Goal: Task Accomplishment & Management: Use online tool/utility

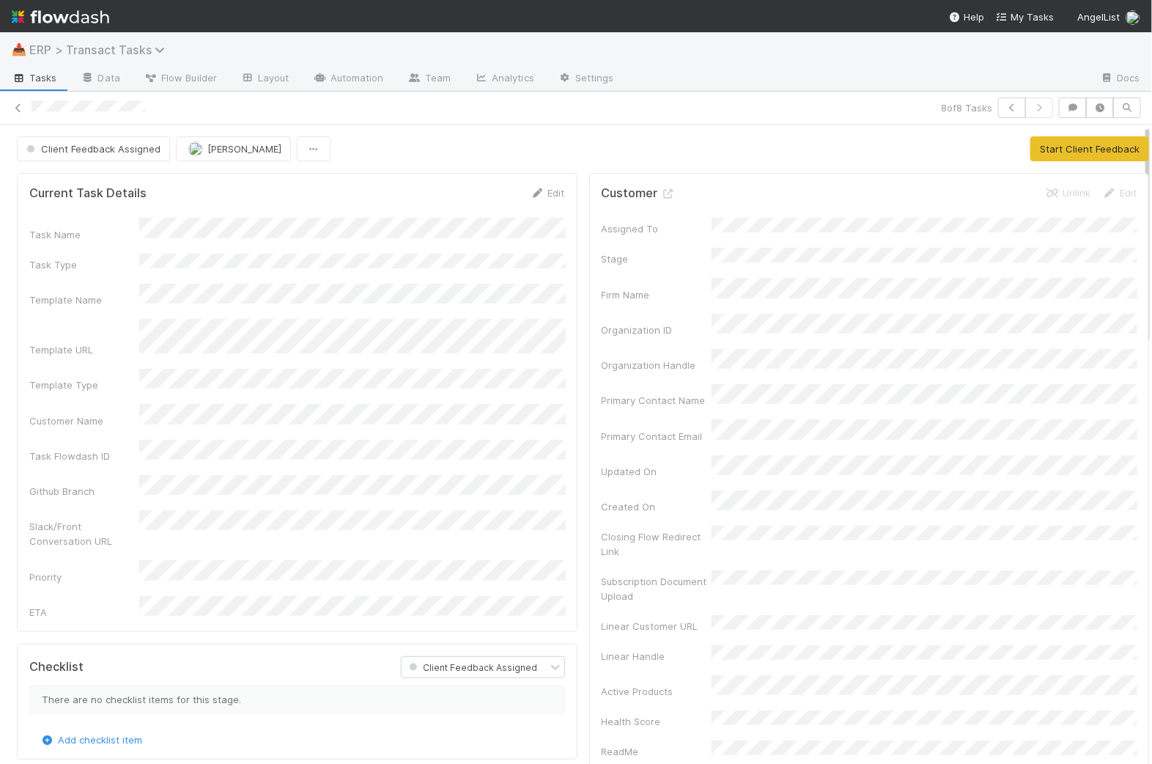
click at [86, 43] on span "ERP > Transact Tasks" at bounding box center [100, 50] width 143 height 15
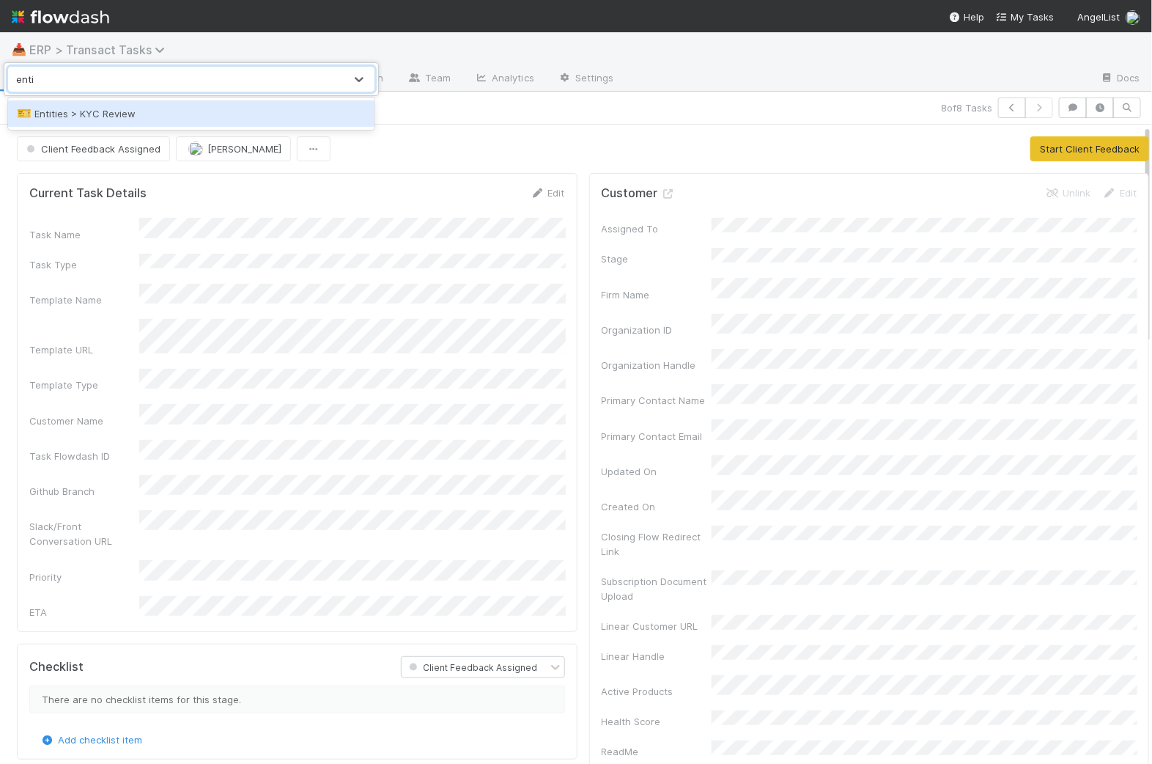
type input "entit"
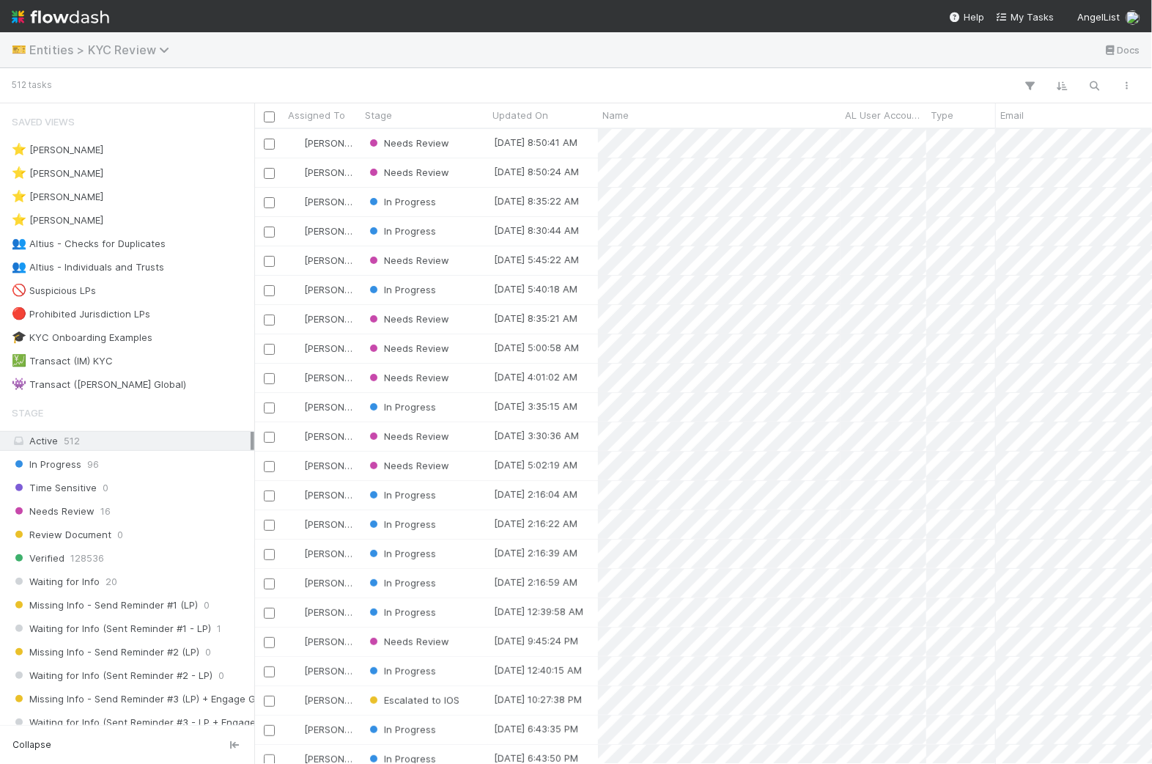
scroll to position [635, 898]
click at [1094, 83] on icon "button" at bounding box center [1095, 85] width 15 height 13
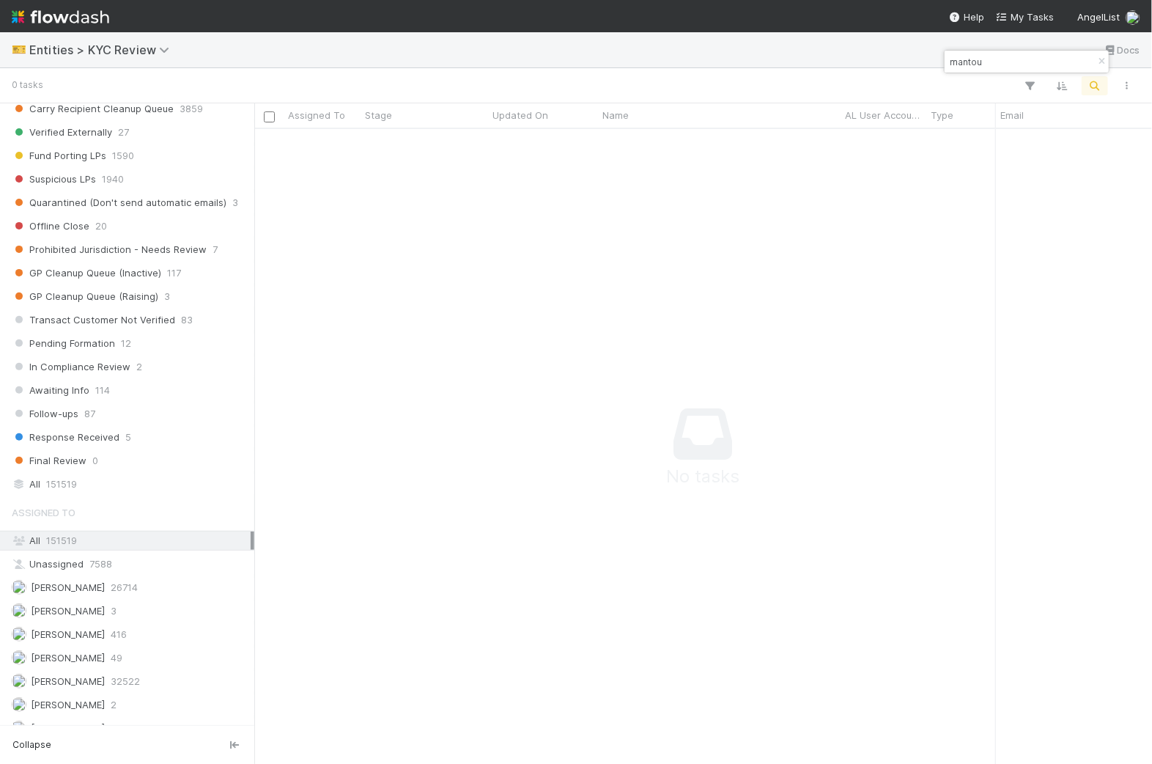
scroll to position [1061, 0]
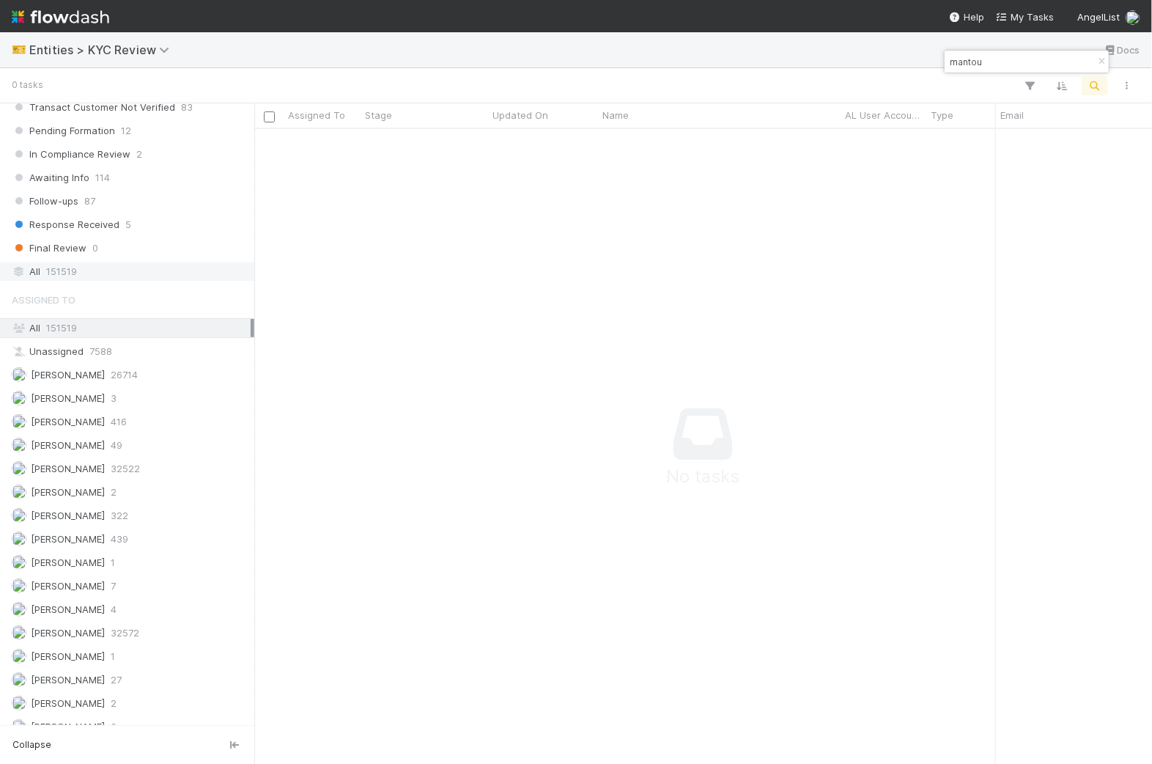
click at [137, 262] on div "All 151519" at bounding box center [131, 271] width 239 height 18
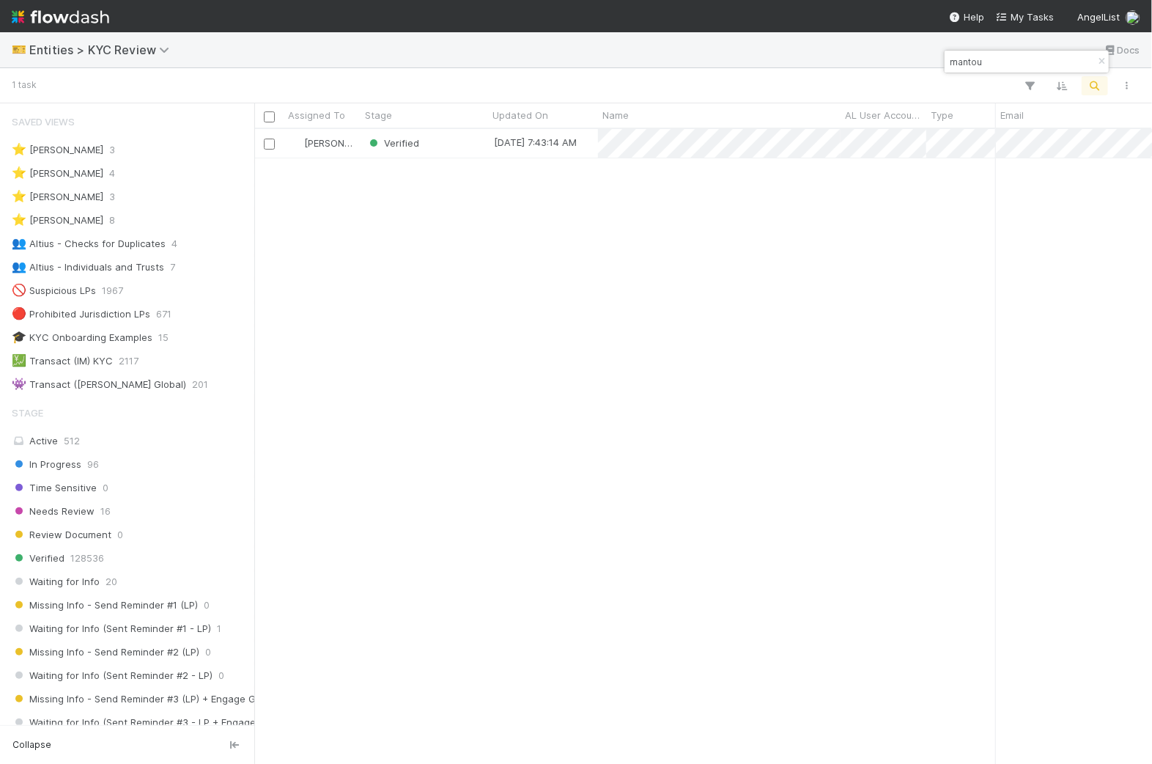
scroll to position [635, 898]
click at [952, 60] on input "mantou" at bounding box center [1020, 62] width 147 height 18
paste input "Jimmygatz Trading Ltd"
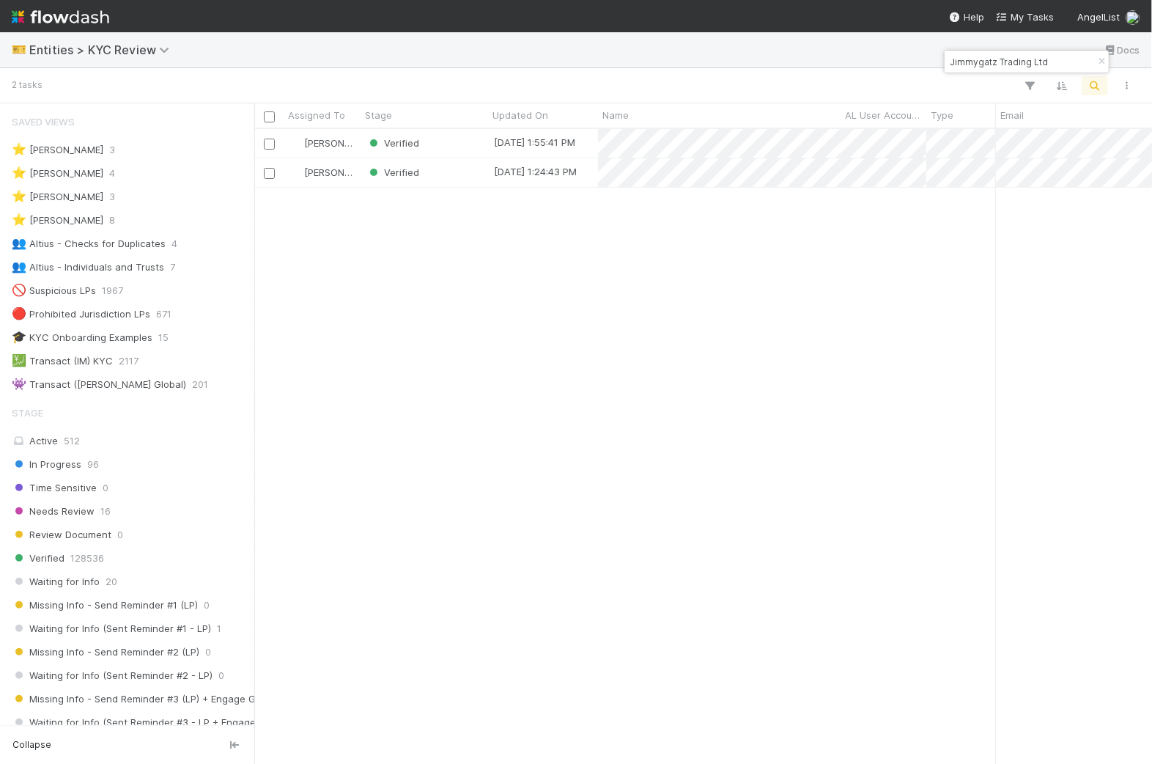
click at [974, 72] on div "Jimmygatz Trading Ltd" at bounding box center [1027, 62] width 164 height 22
click at [983, 59] on input "Jimmygatz Trading Ltd" at bounding box center [1020, 62] width 147 height 18
paste input "Opcode LLC"
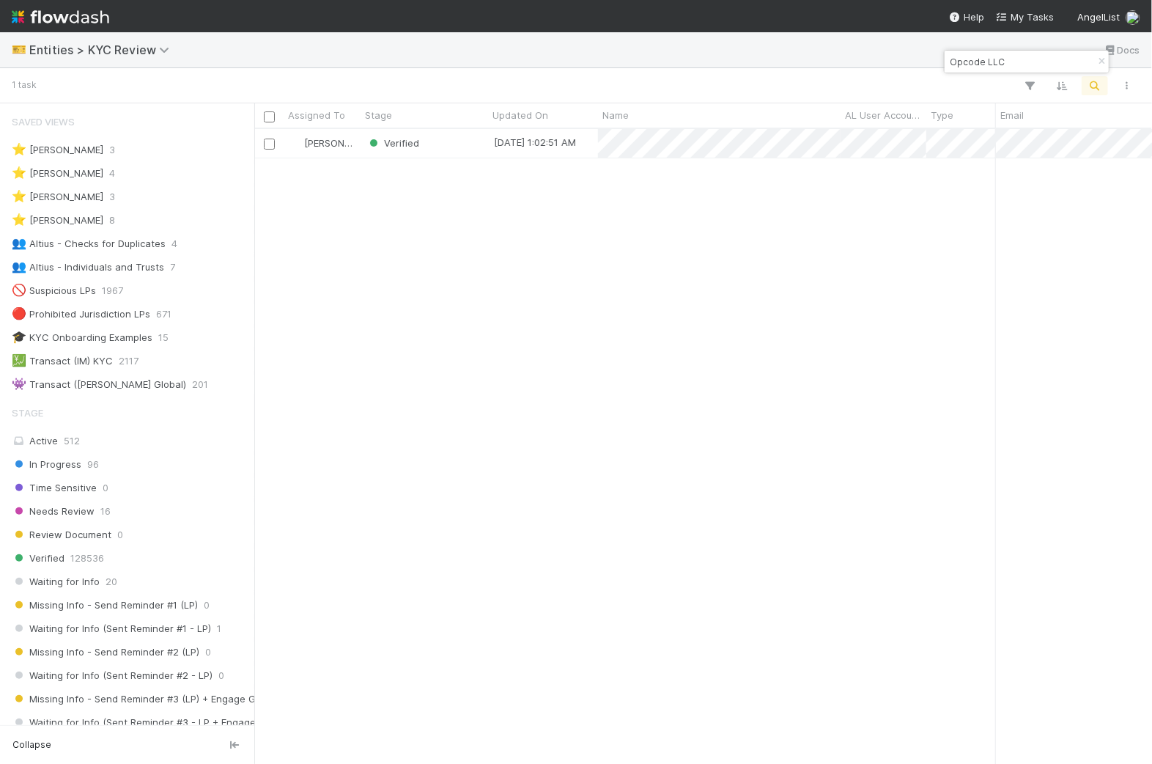
type input "Opcode LLC"
click at [447, 152] on div "Verified" at bounding box center [425, 143] width 128 height 29
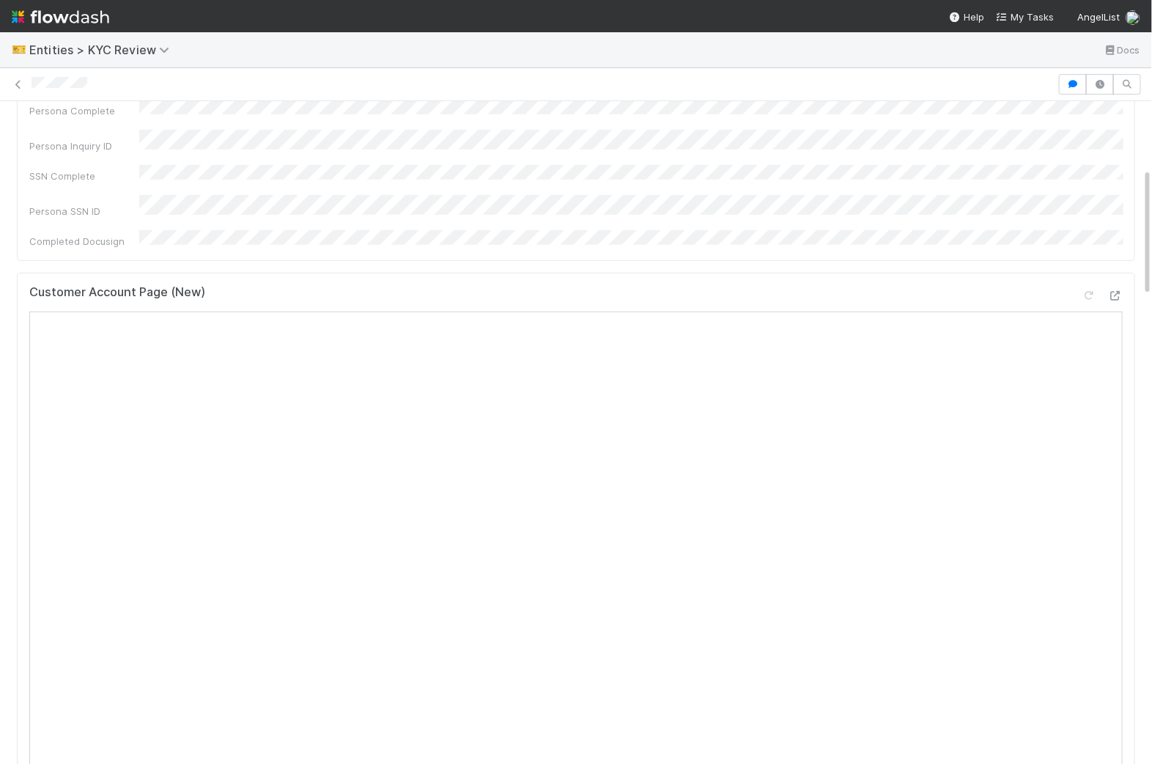
scroll to position [356, 0]
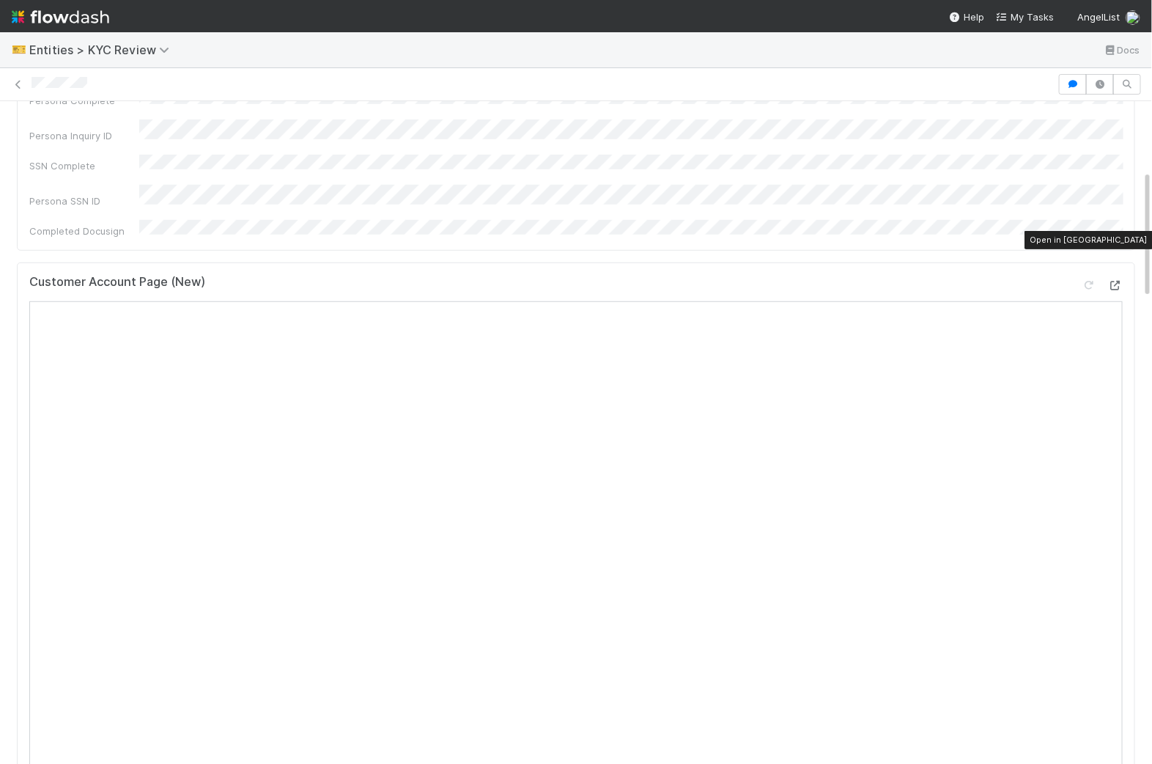
click at [1117, 281] on icon at bounding box center [1115, 286] width 15 height 10
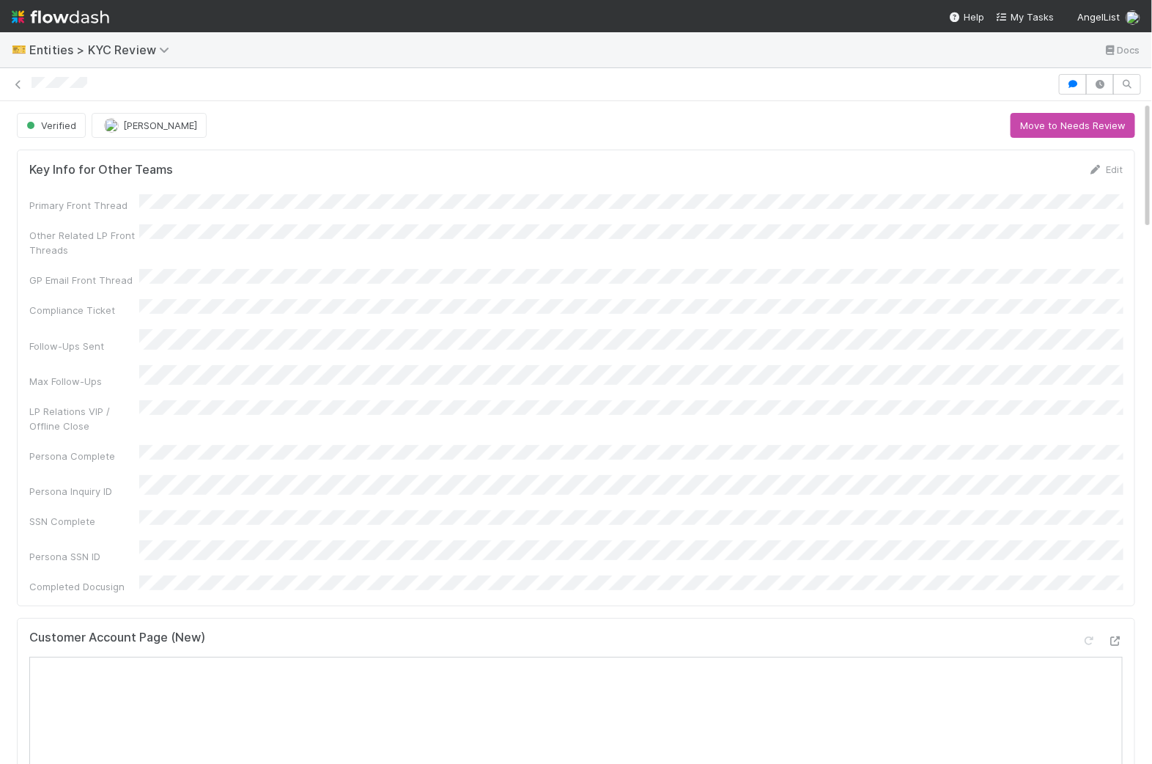
click at [43, 89] on div at bounding box center [543, 84] width 1022 height 15
click at [21, 80] on icon at bounding box center [18, 85] width 15 height 10
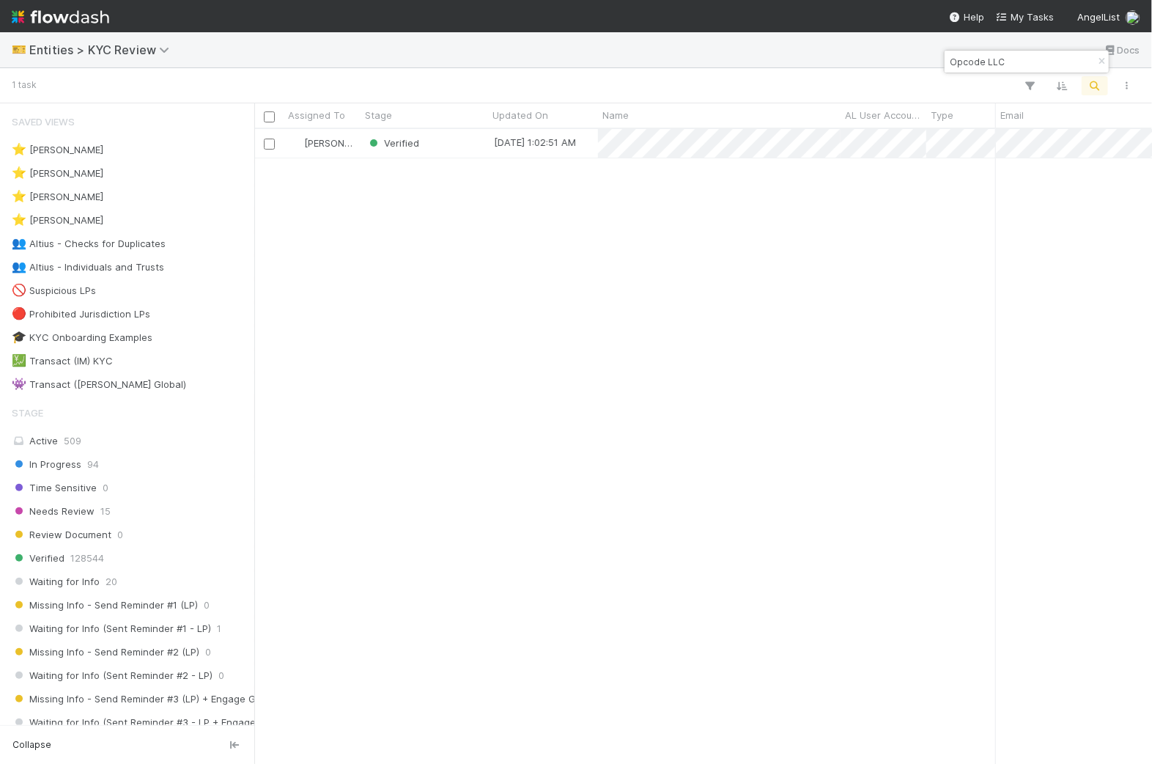
scroll to position [0, 1]
click at [971, 53] on input "Opcode LLC" at bounding box center [1020, 62] width 147 height 18
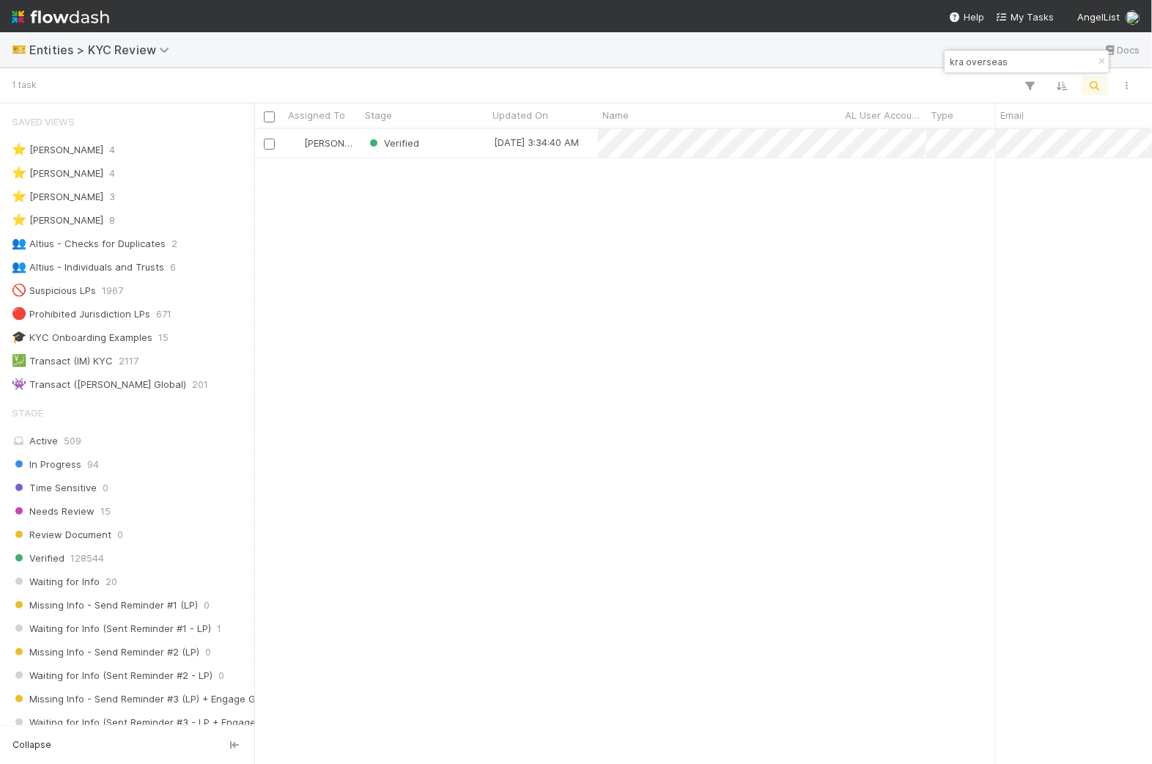
click at [1002, 59] on input "kra overseas" at bounding box center [1020, 62] width 147 height 18
click at [1002, 67] on input "ogtm" at bounding box center [1020, 62] width 147 height 18
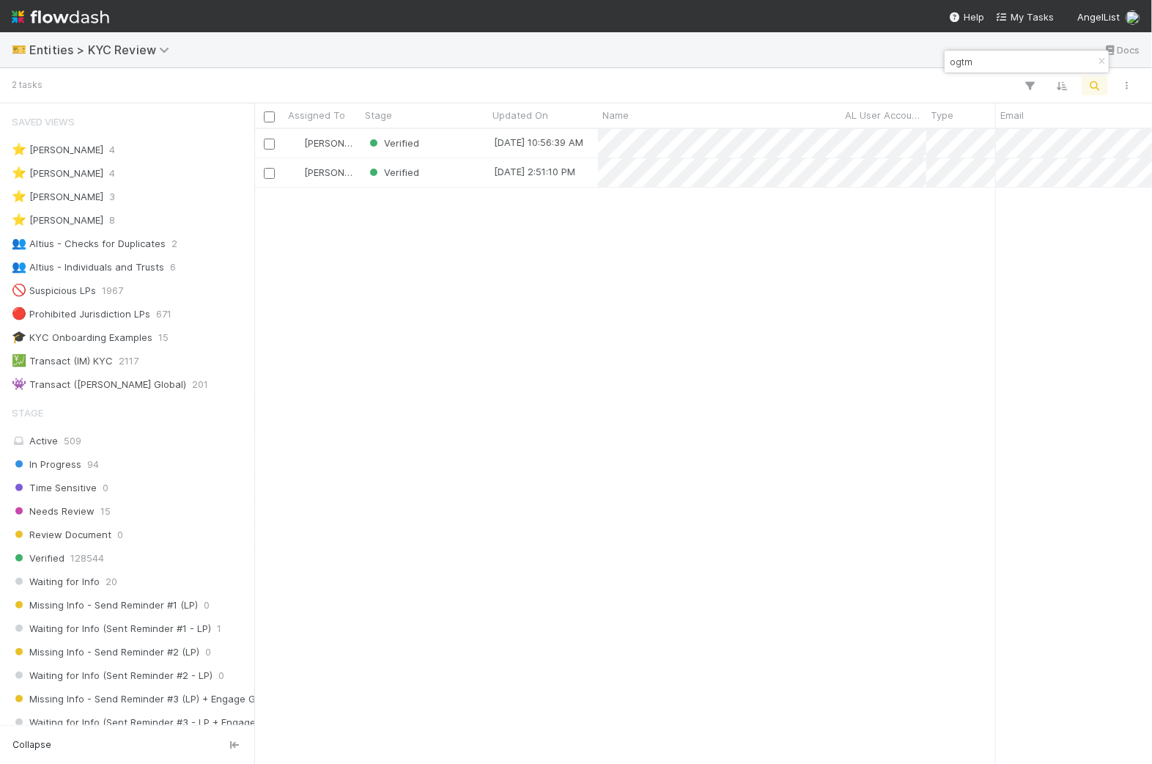
click at [1002, 67] on input "ogtm" at bounding box center [1020, 62] width 147 height 18
click at [1010, 64] on input "longland" at bounding box center [1020, 62] width 147 height 18
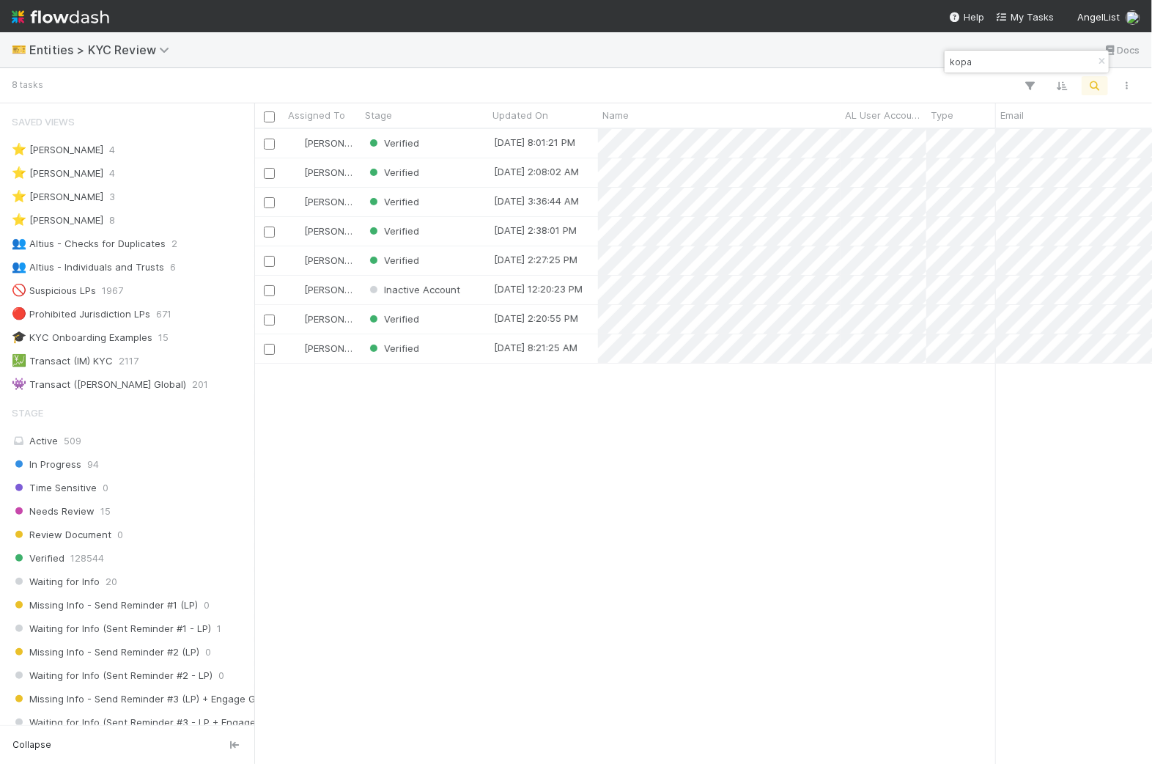
click at [982, 60] on input "kopa" at bounding box center [1020, 62] width 147 height 18
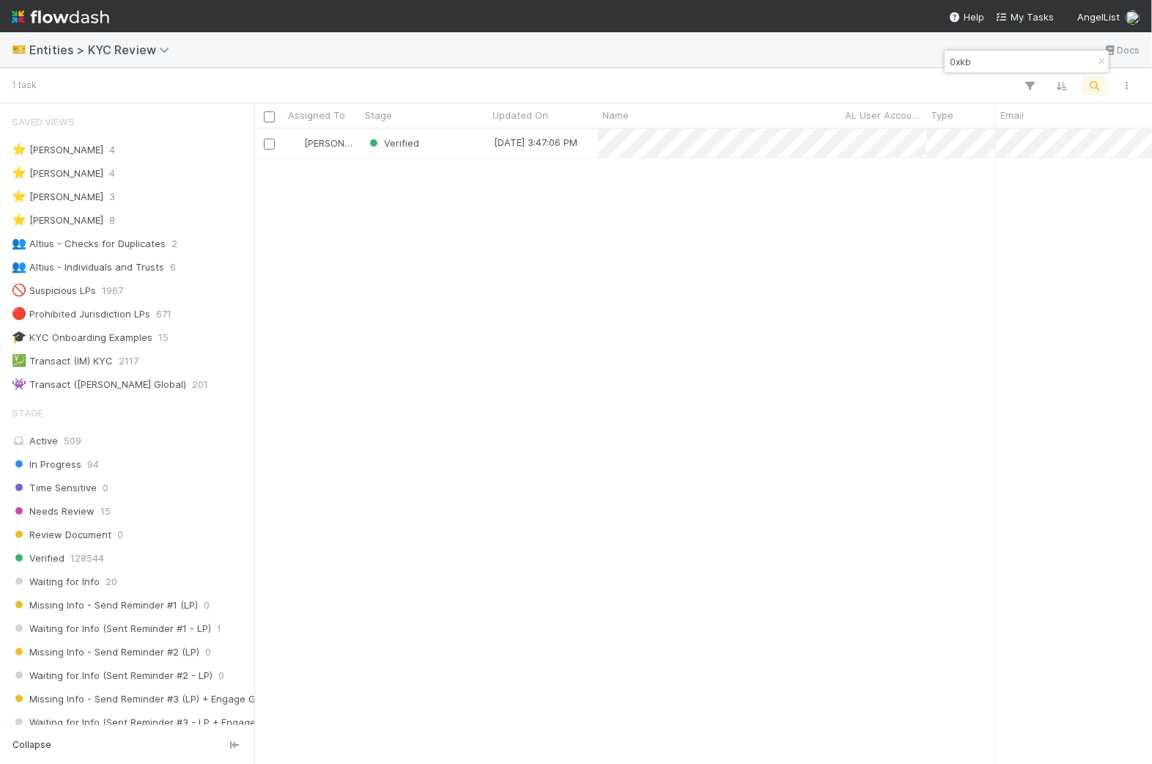
click at [982, 60] on input "0xkb" at bounding box center [1020, 62] width 147 height 18
click at [982, 60] on input "petrock" at bounding box center [1020, 62] width 147 height 18
type input "11-11 dg"
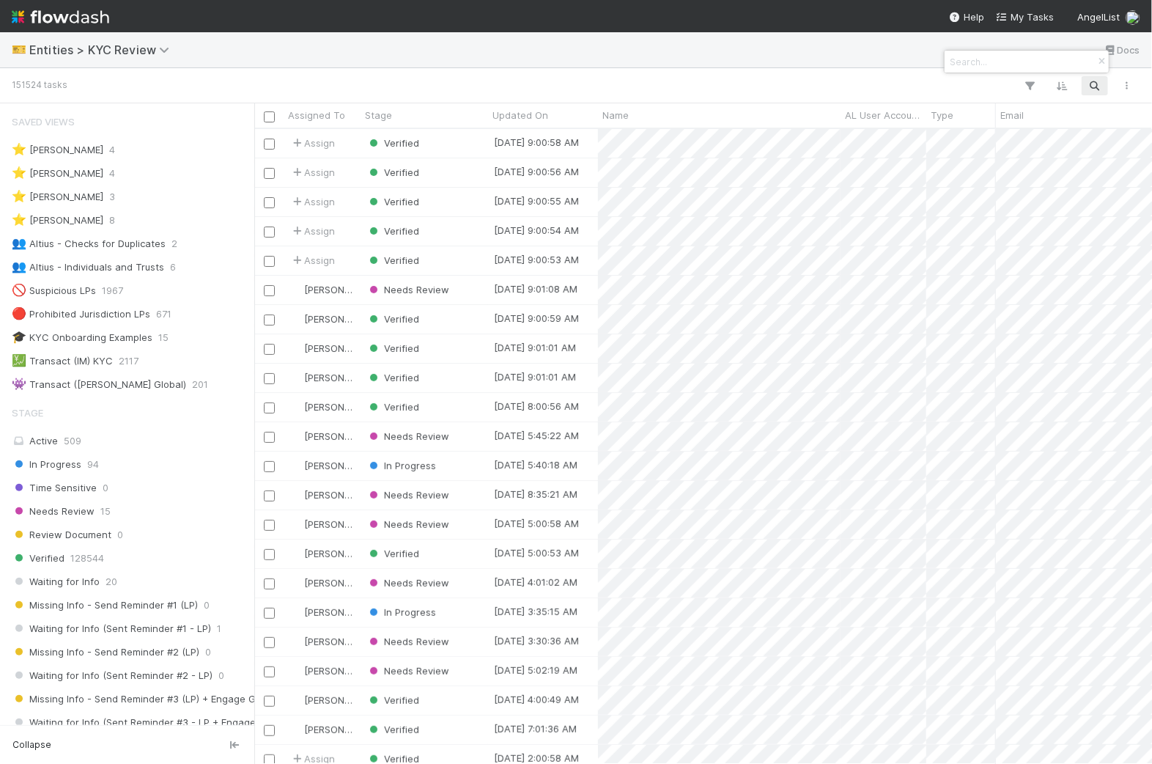
paste input "Sung Min Reserve"
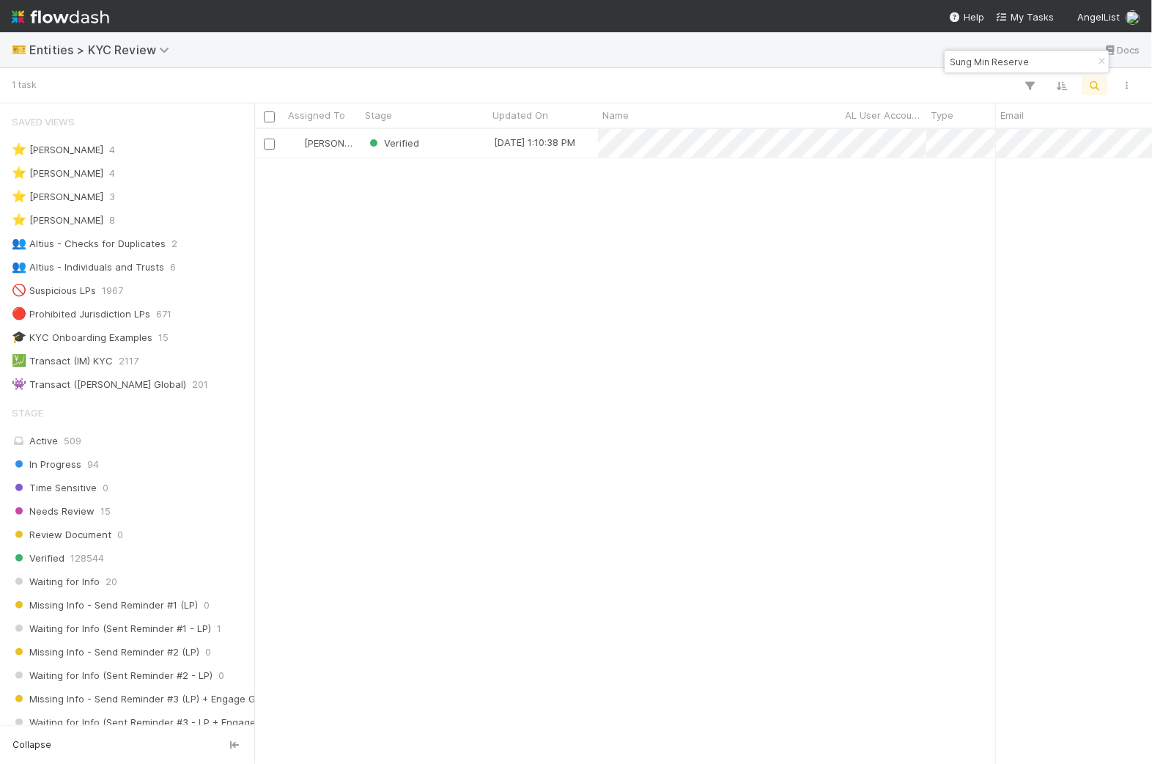
click at [1039, 62] on input "Sung Min Reserve" at bounding box center [1020, 62] width 147 height 18
paste input "SN Investments LLC"
paste input "La Paz Holdings,"
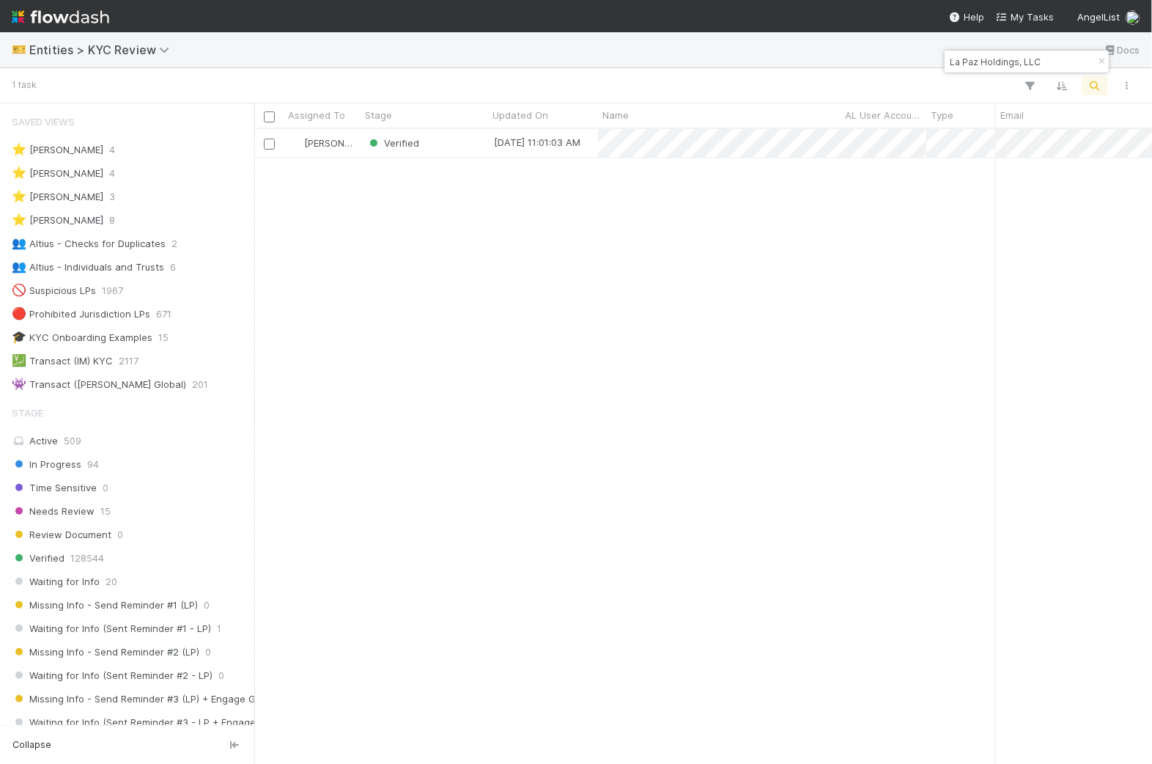
paste input "L SERIES LLC DE TRUST"
click at [991, 59] on input "LL SERIES LLC DE TRUST" at bounding box center [1020, 62] width 147 height 18
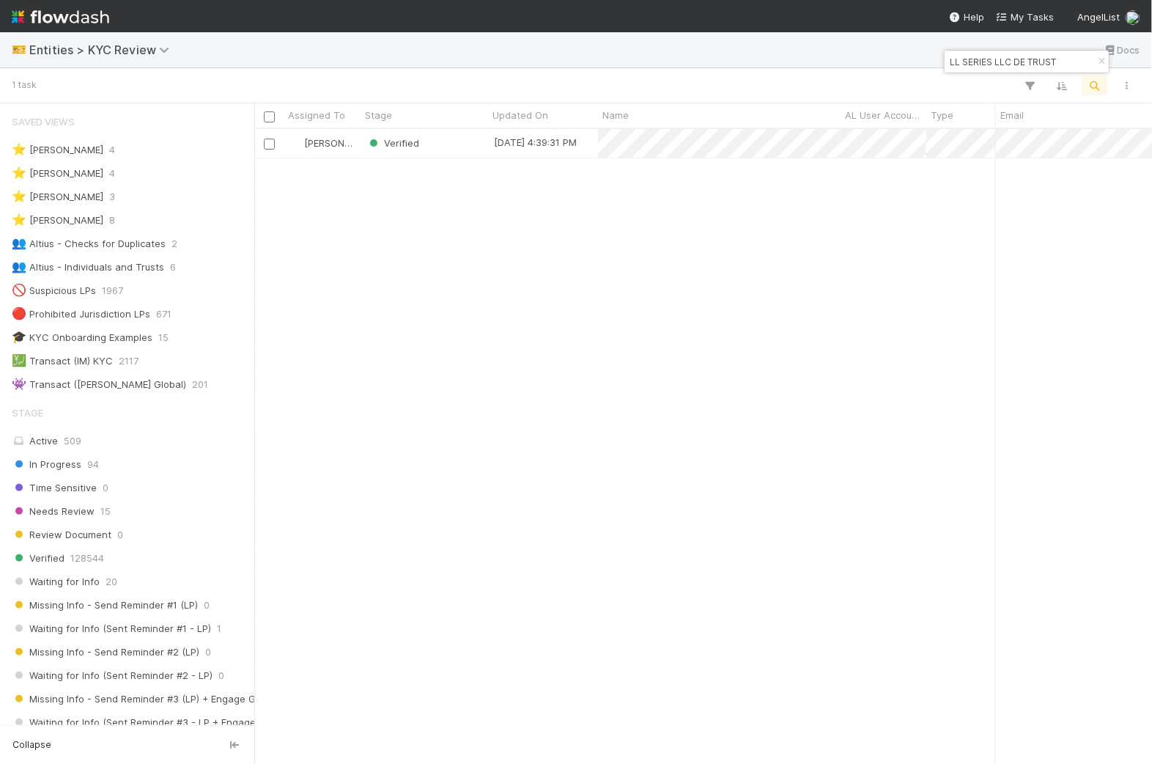
paste input "WONDERSTRUCK PTE. LTD."
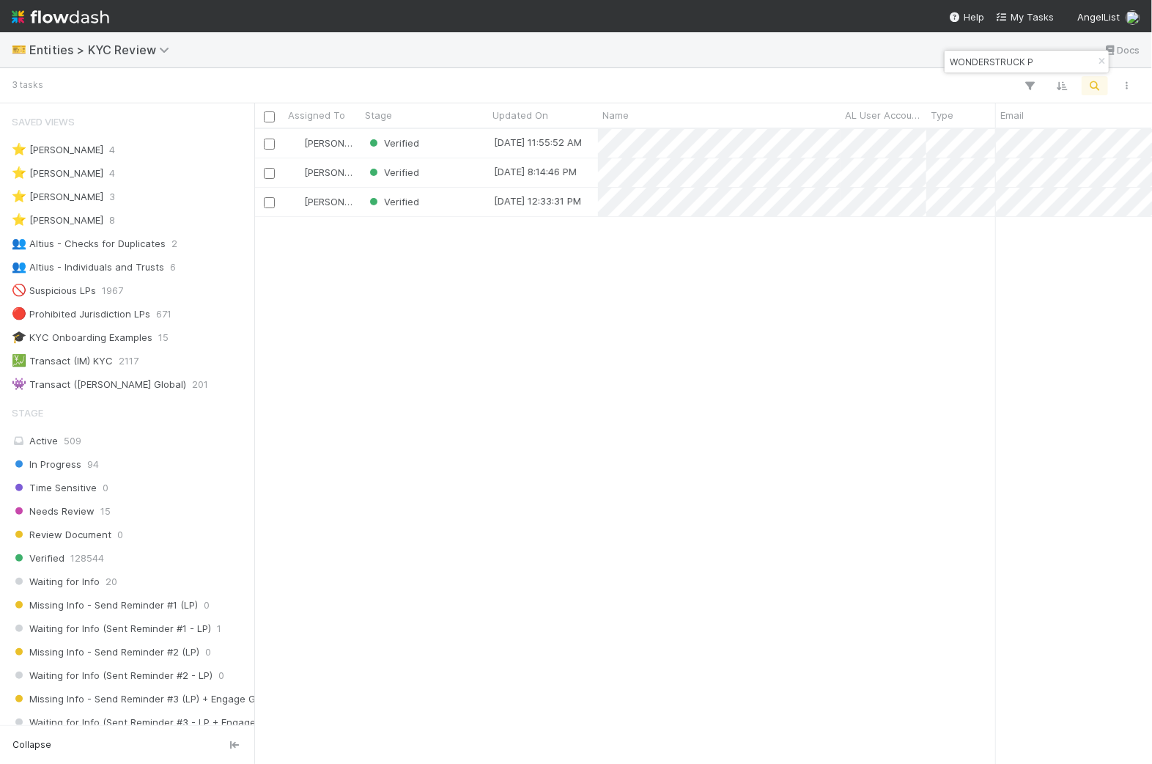
scroll to position [635, 898]
click at [1029, 59] on input "WONDERSTRUCK P" at bounding box center [1020, 62] width 147 height 18
paste input "Kala Superfund"
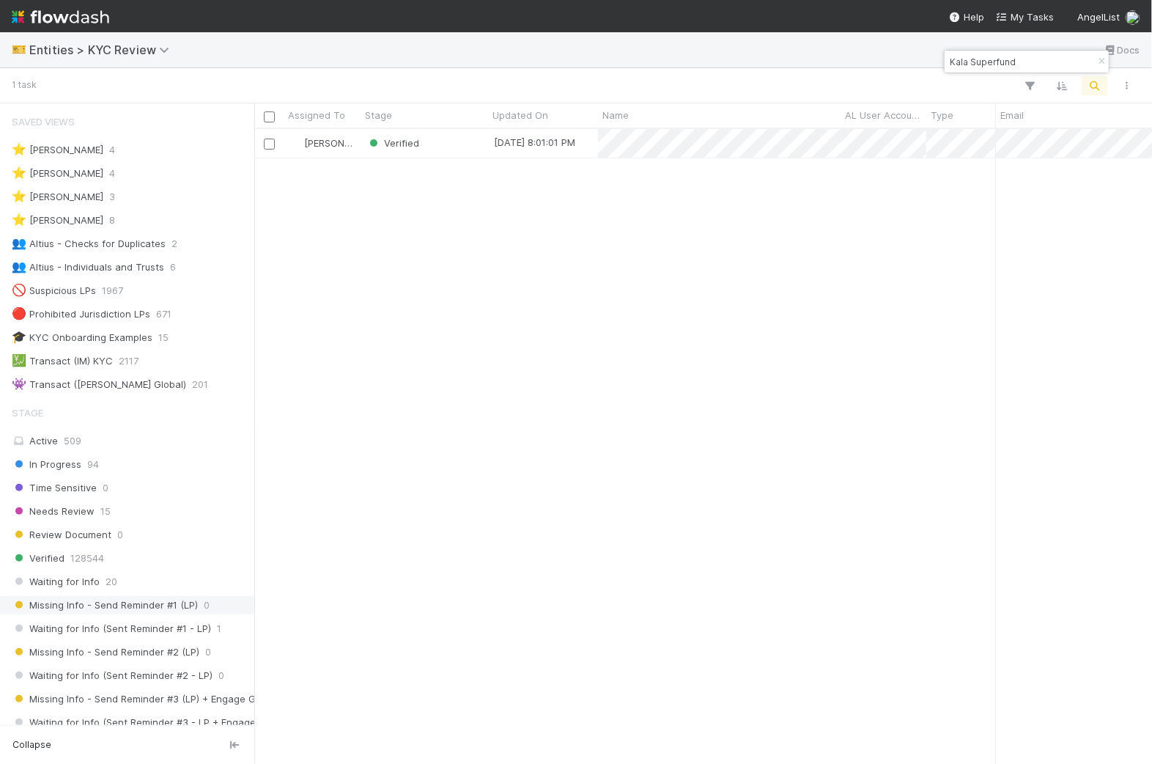
scroll to position [0, 1]
click at [962, 57] on input "Kala Superfund" at bounding box center [1020, 62] width 147 height 18
paste input "Eleven Eleven Investments, LLC"
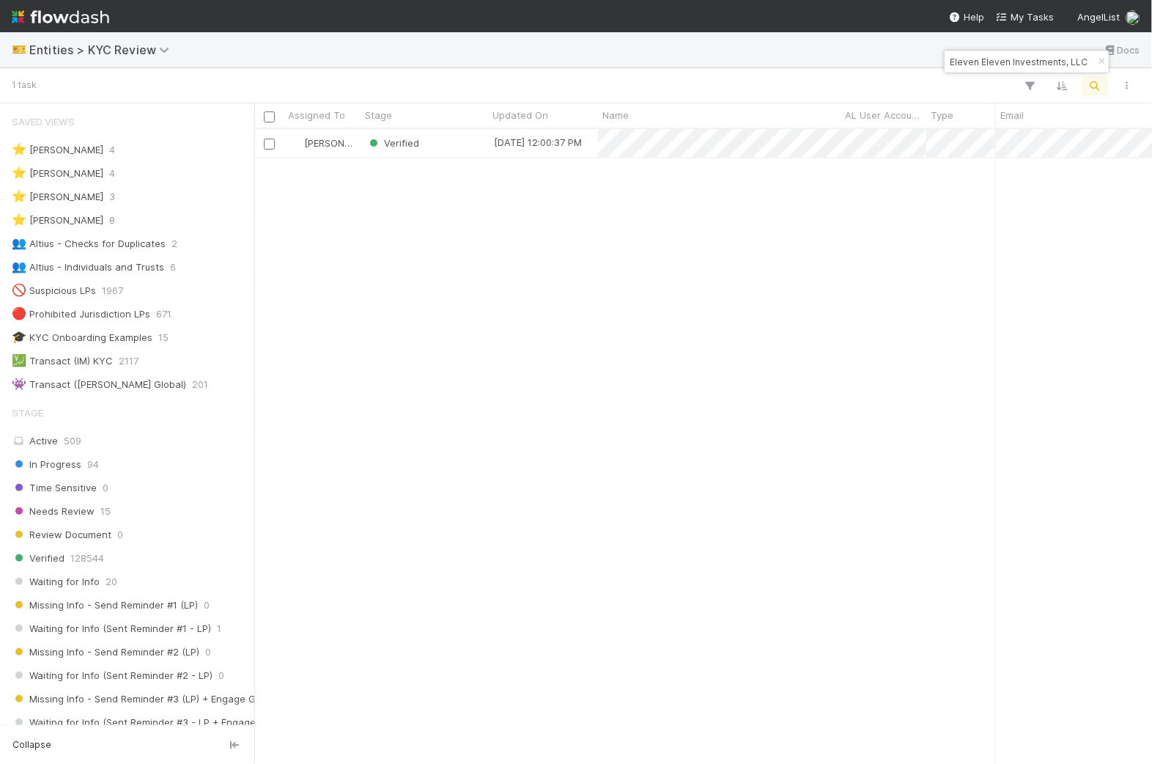
scroll to position [0, 0]
click at [979, 70] on div "Eleven Eleven Investments, LLC" at bounding box center [1027, 62] width 164 height 22
click at [982, 66] on input "Eleven Eleven Investments, LLC" at bounding box center [1020, 62] width 147 height 18
click at [982, 65] on input "Eleven Eleven Investments, LLC" at bounding box center [1020, 62] width 147 height 18
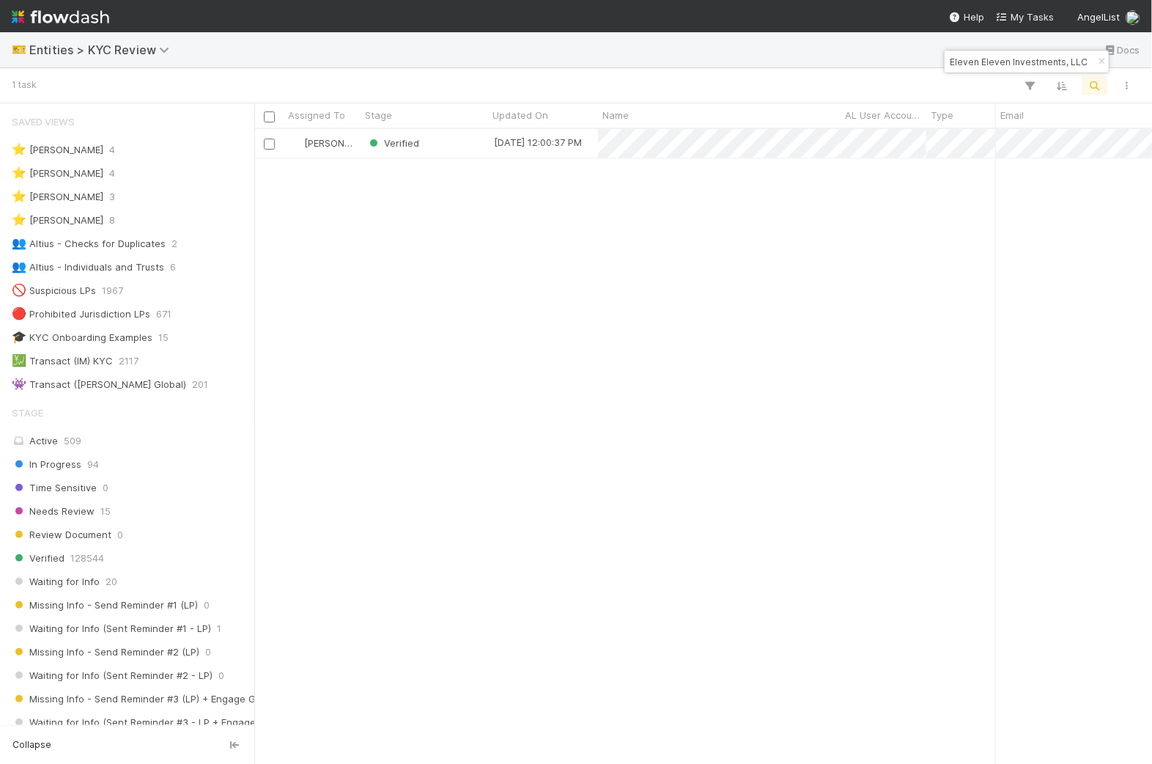
paste input "Paperclip Partners Ltd."
click at [973, 54] on input "Paperclip Partners Ltd." at bounding box center [1020, 62] width 147 height 18
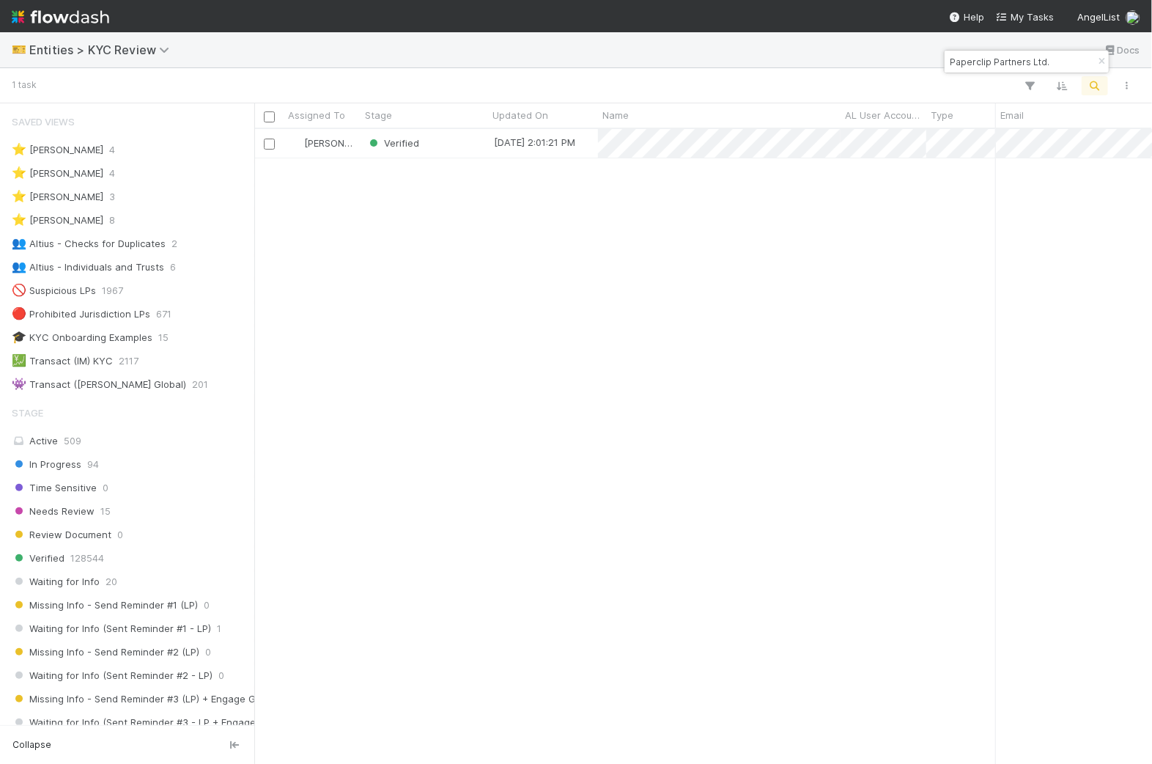
paste input "Eight Acres Master Fund"
click at [981, 70] on input "Eight Acres Master Fund" at bounding box center [1020, 62] width 147 height 18
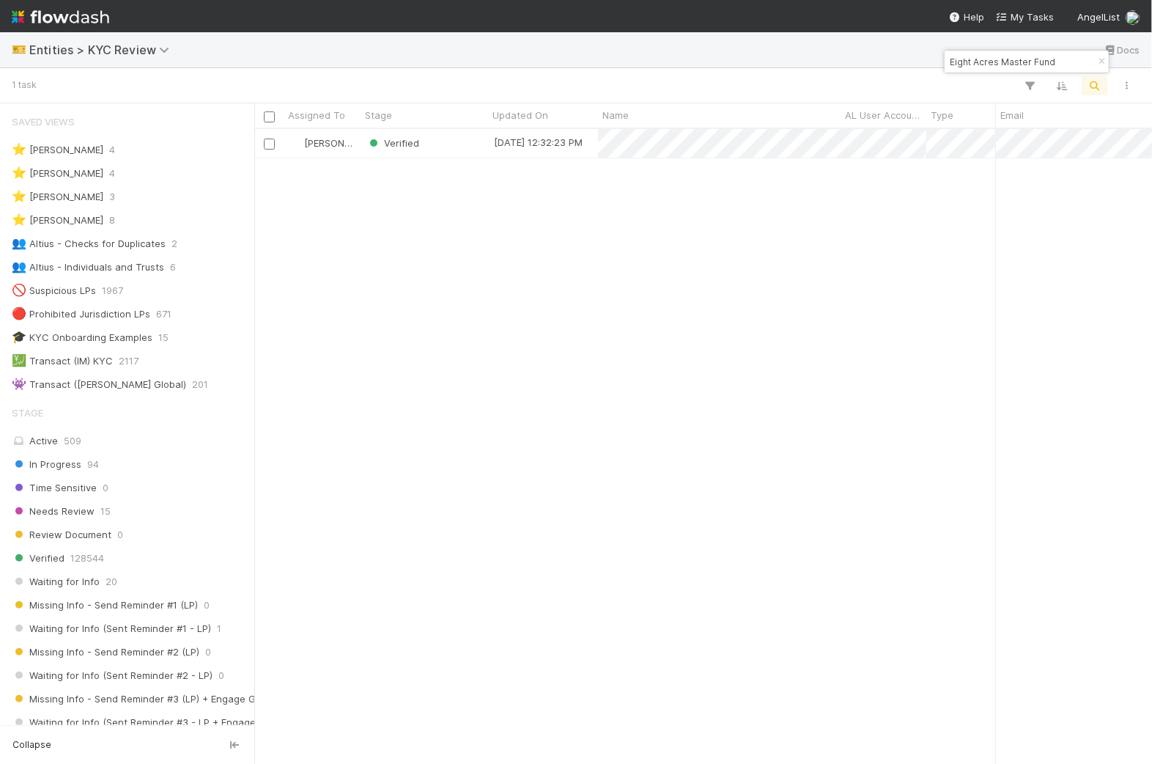
paste input "Navab Investment Partners LLC"
type input "Navab Investment Partners LLC"
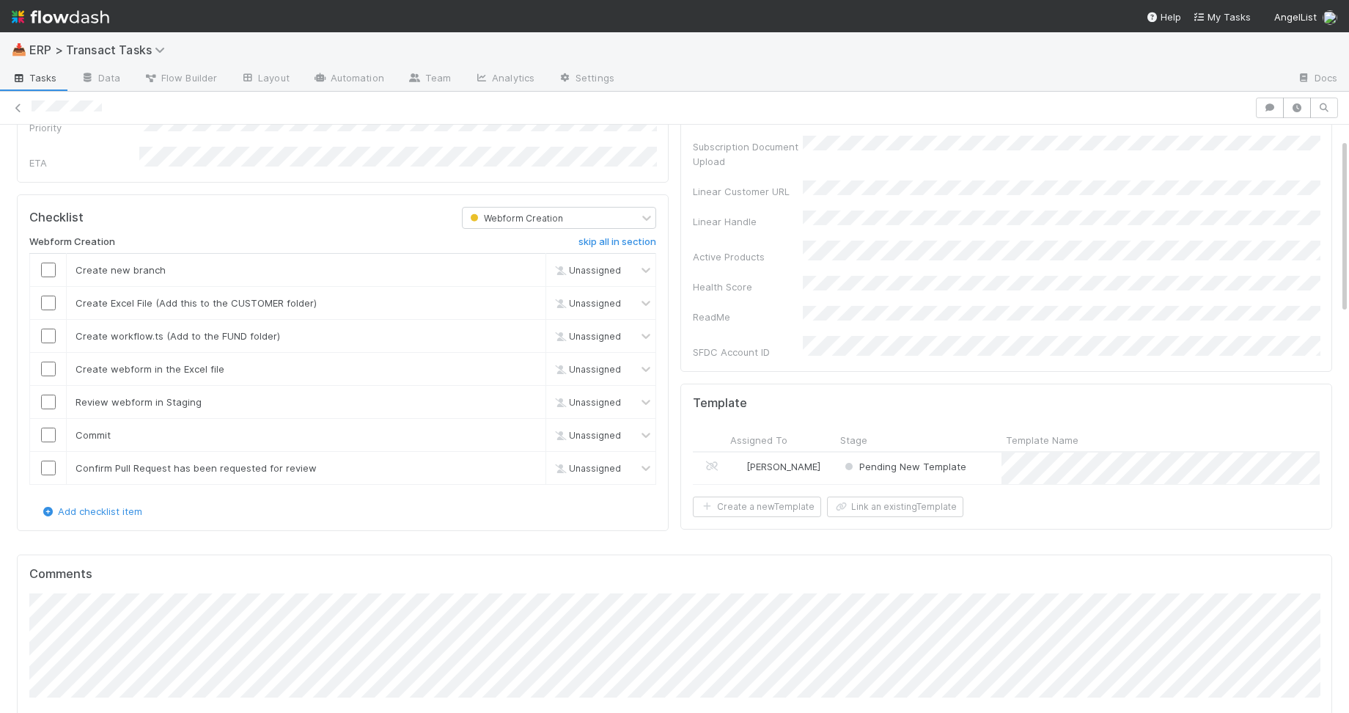
scroll to position [672, 0]
